Goal: Task Accomplishment & Management: Manage account settings

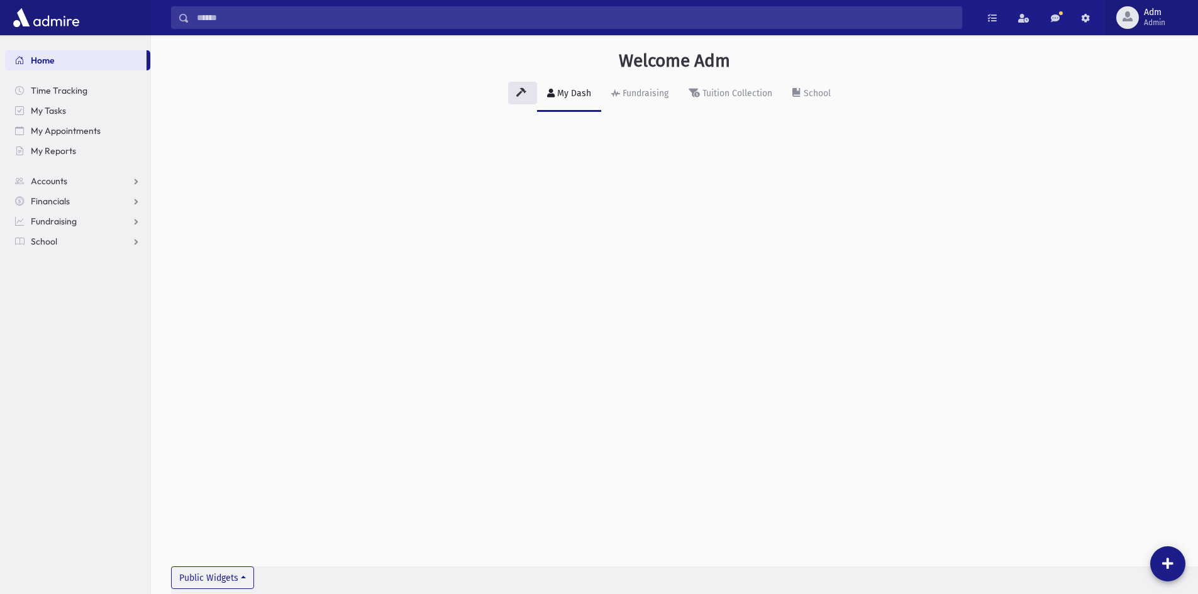
click at [1115, 23] on button "Adm Admin" at bounding box center [1151, 17] width 92 height 35
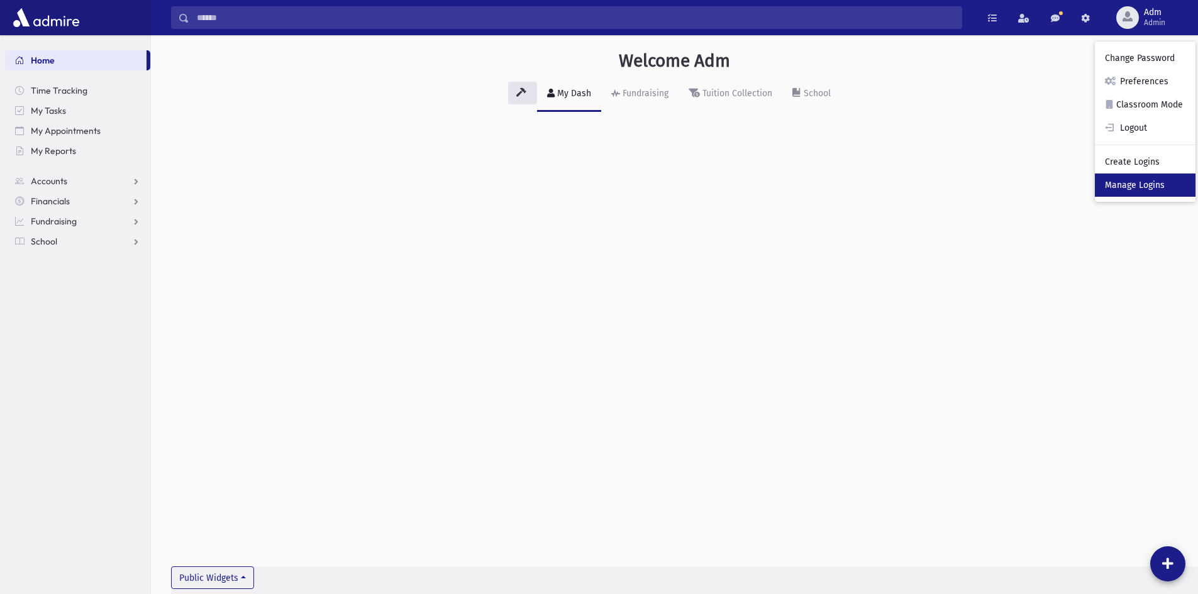
drag, startPoint x: 1130, startPoint y: 179, endPoint x: 1119, endPoint y: 189, distance: 15.1
click at [1130, 179] on link "Manage Logins" at bounding box center [1145, 185] width 101 height 23
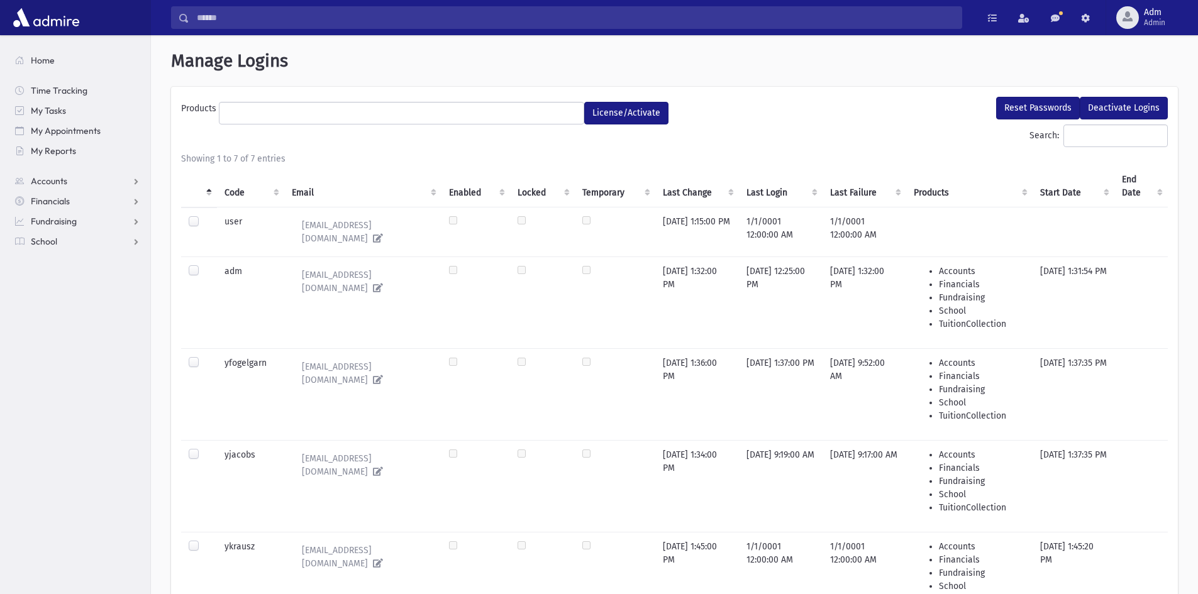
select select
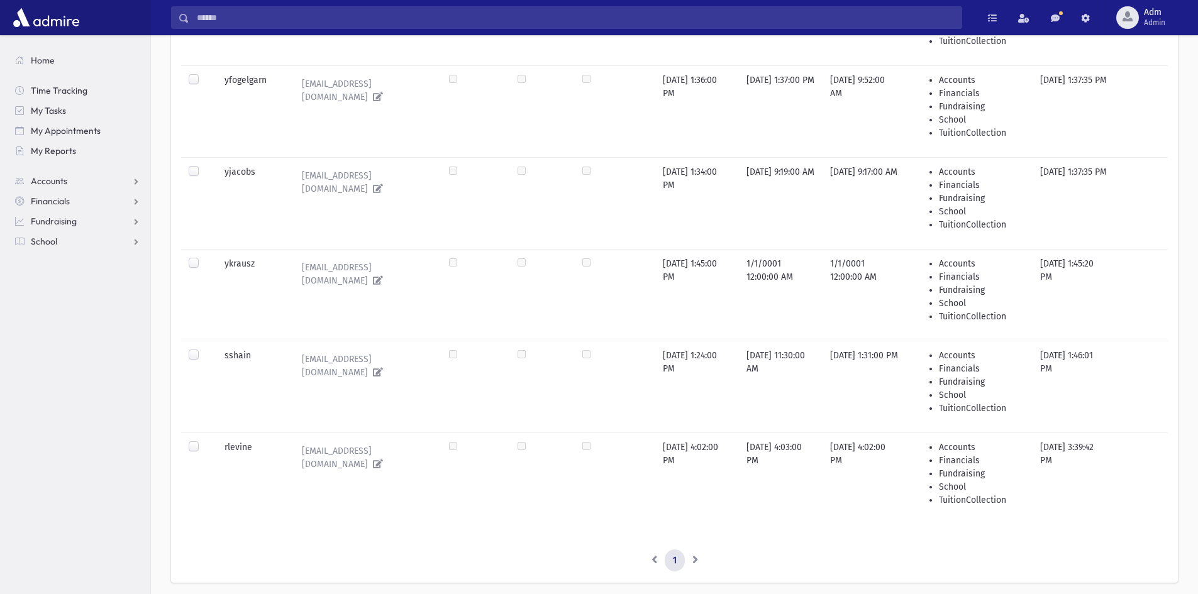
scroll to position [320, 0]
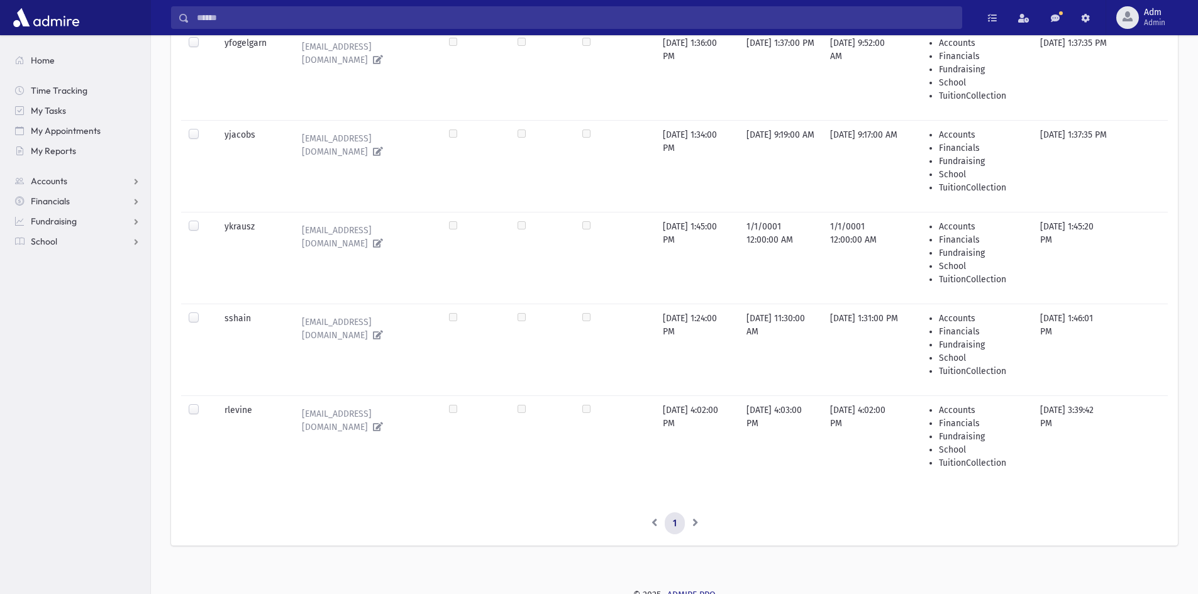
click at [204, 312] on label at bounding box center [204, 312] width 0 height 0
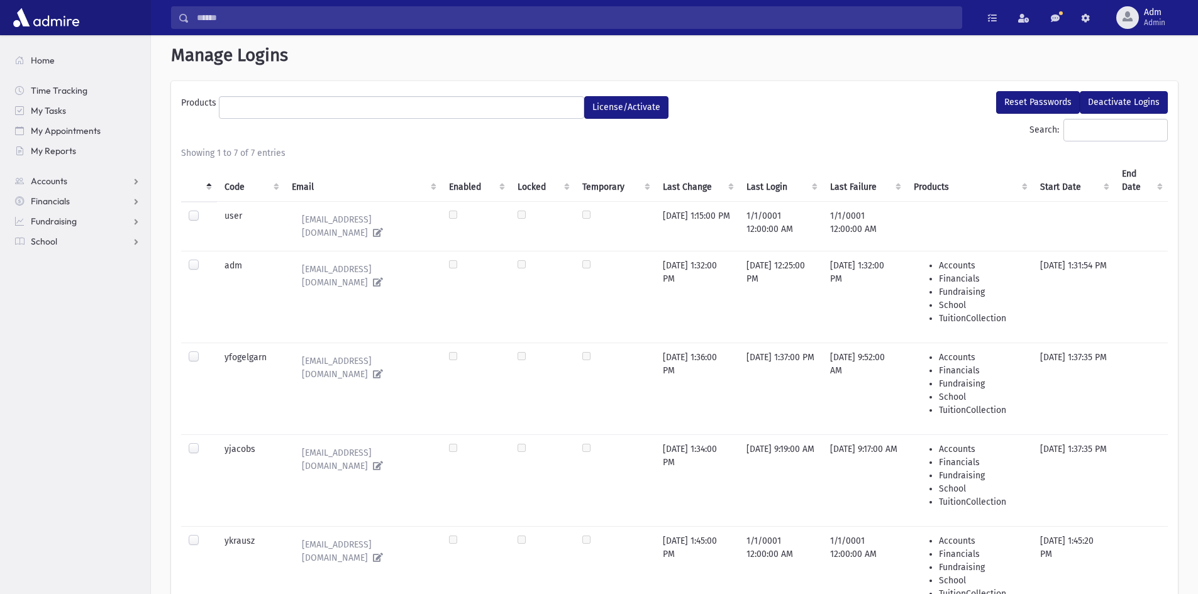
scroll to position [0, 0]
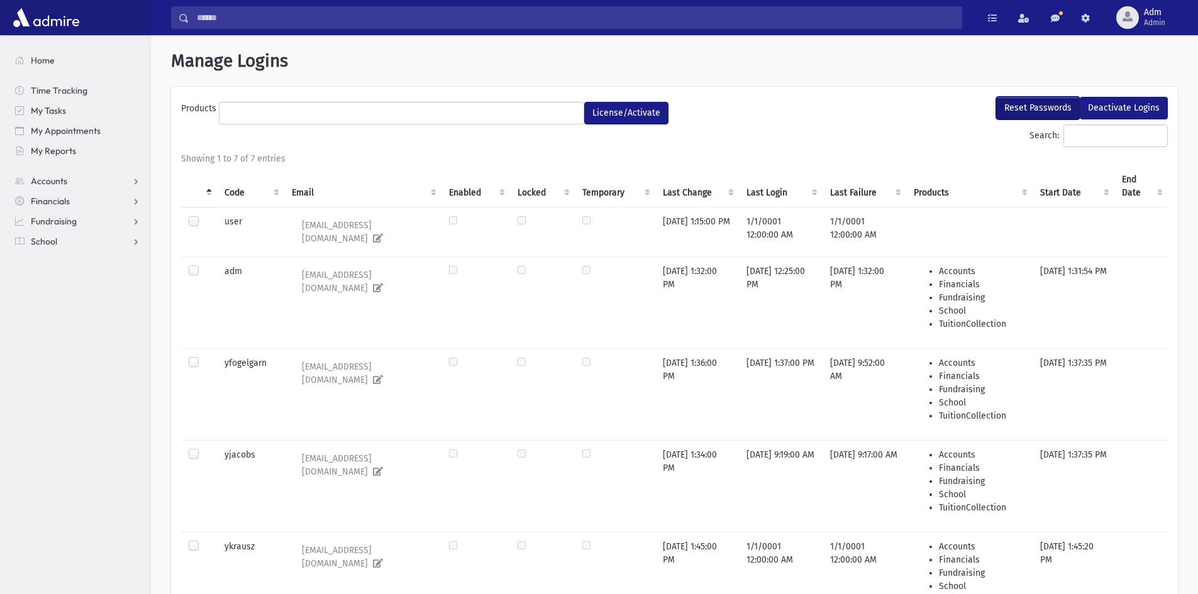
click at [1044, 113] on button "Reset Passwords" at bounding box center [1038, 108] width 84 height 23
select select
